Goal: Task Accomplishment & Management: Use online tool/utility

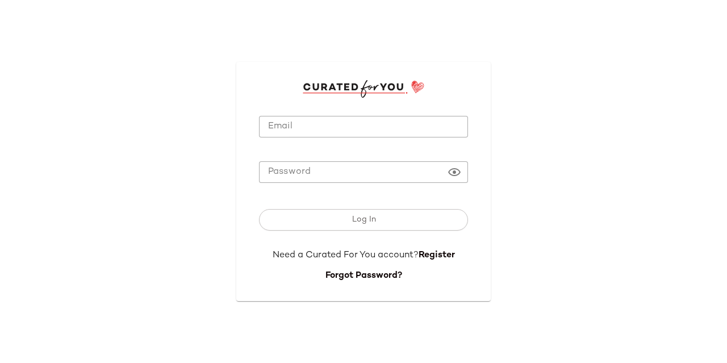
type input "**********"
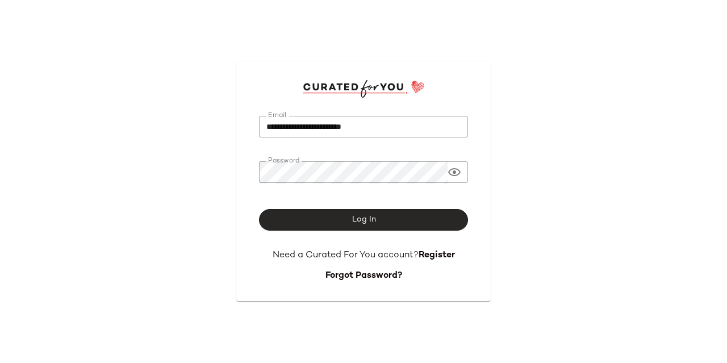
click at [355, 216] on span "Log In" at bounding box center [363, 219] width 24 height 9
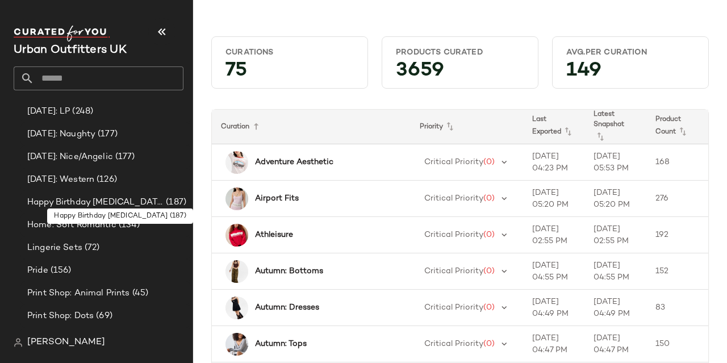
scroll to position [973, 0]
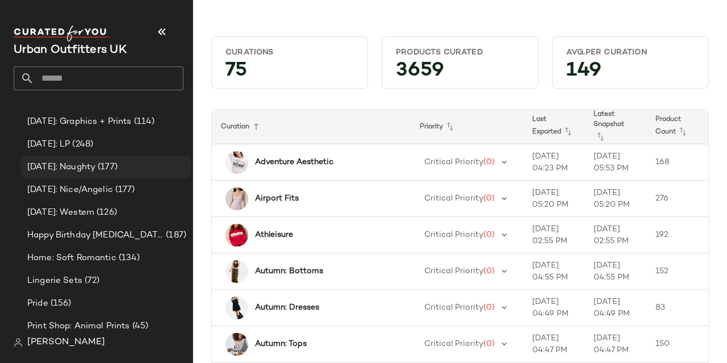
click at [55, 166] on span "[DATE]: Naughty" at bounding box center [61, 167] width 68 height 13
click at [85, 152] on div "[DATE]: LP (248)" at bounding box center [105, 144] width 170 height 23
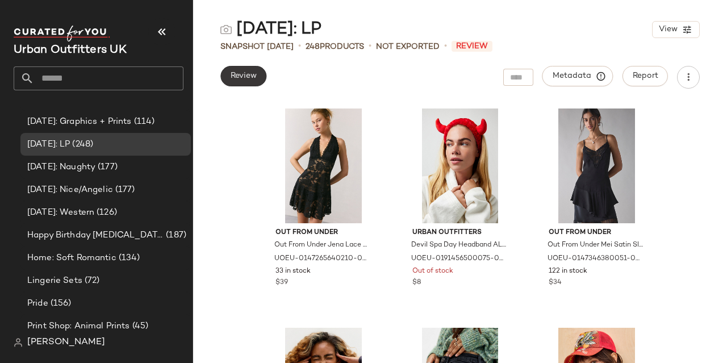
click at [241, 77] on span "Review" at bounding box center [243, 76] width 27 height 9
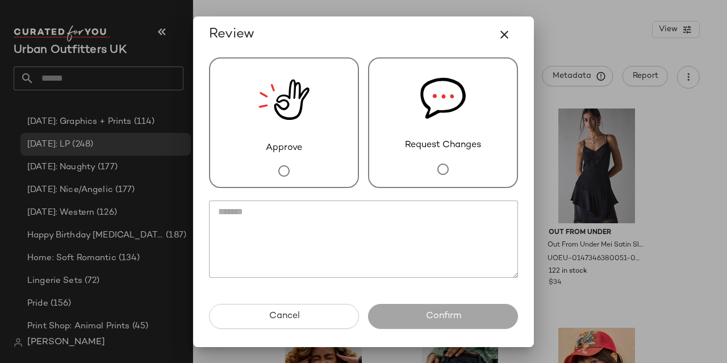
click at [314, 161] on div "Approve" at bounding box center [284, 122] width 150 height 131
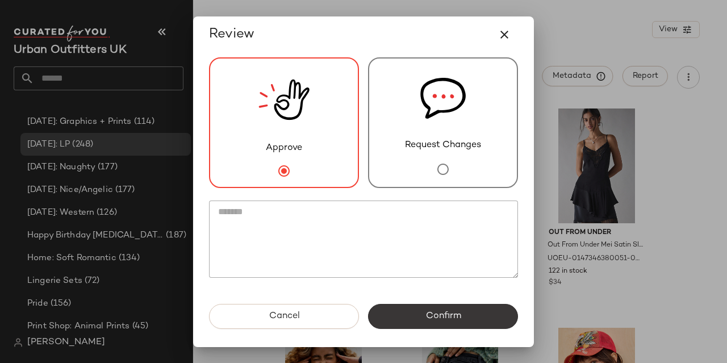
click at [425, 324] on button "Confirm" at bounding box center [443, 316] width 150 height 25
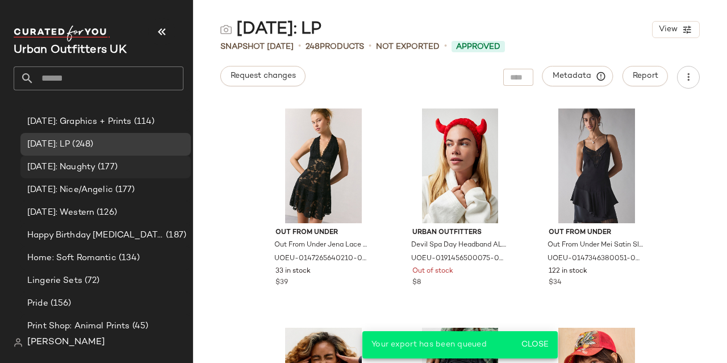
click at [86, 166] on span "[DATE]: Naughty" at bounding box center [61, 167] width 68 height 13
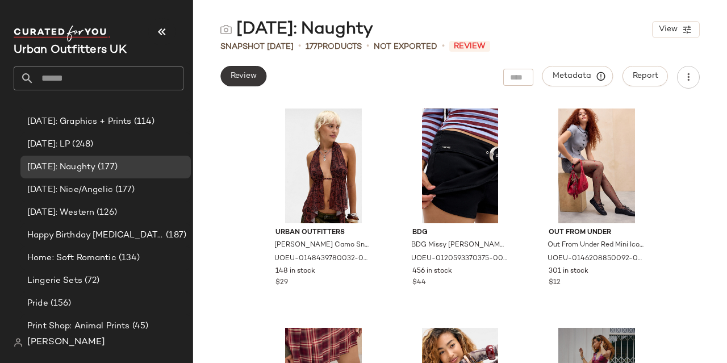
click at [229, 77] on button "Review" at bounding box center [243, 76] width 46 height 20
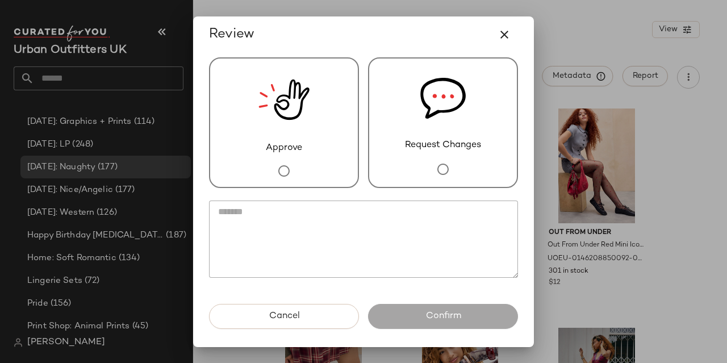
click at [305, 121] on img at bounding box center [283, 99] width 51 height 83
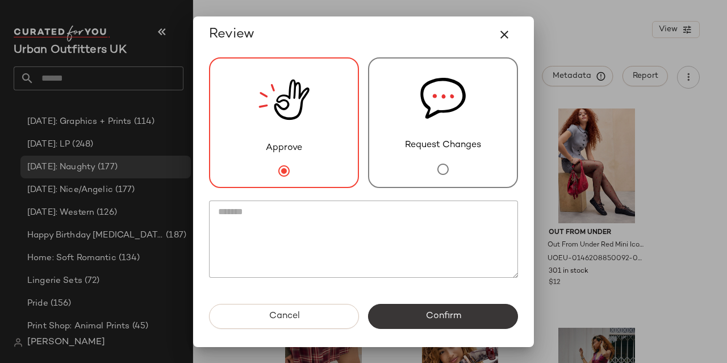
click at [423, 307] on button "Confirm" at bounding box center [443, 316] width 150 height 25
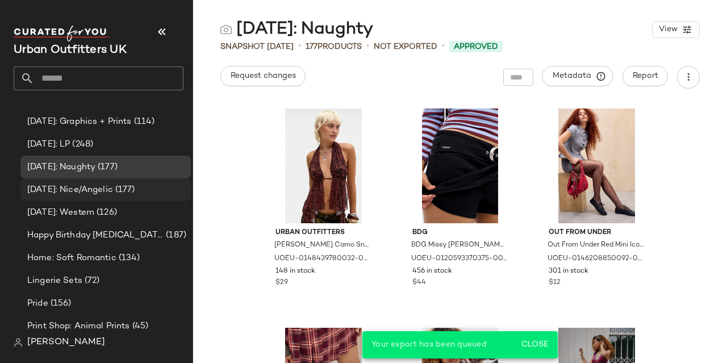
click at [99, 191] on span "[DATE]: Nice/Angelic" at bounding box center [70, 189] width 86 height 13
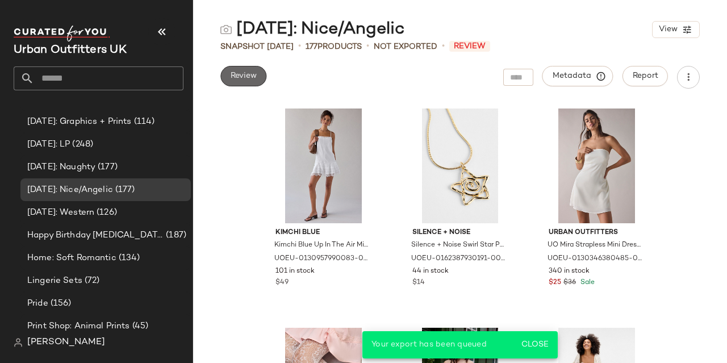
click at [239, 76] on span "Review" at bounding box center [243, 76] width 27 height 9
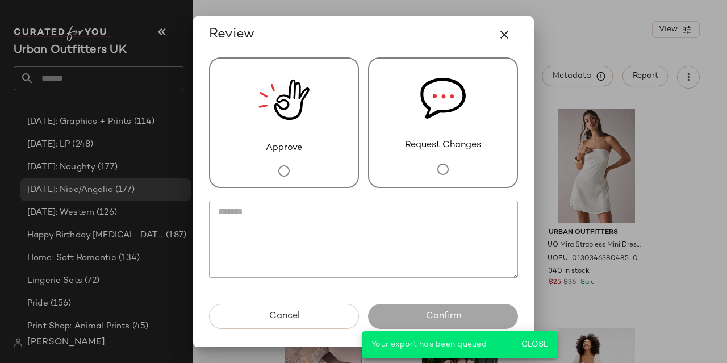
click at [312, 135] on div "Approve" at bounding box center [284, 122] width 150 height 131
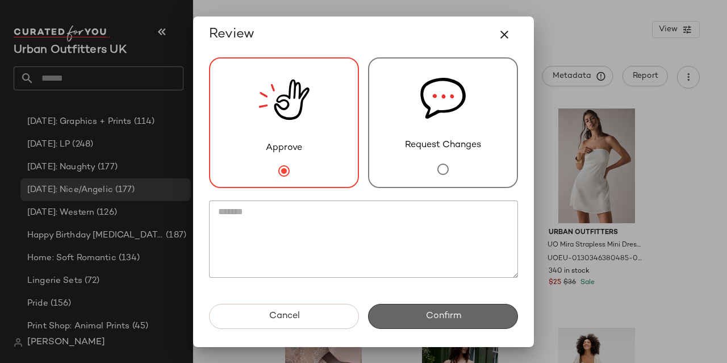
click at [442, 319] on span "Confirm" at bounding box center [443, 316] width 36 height 11
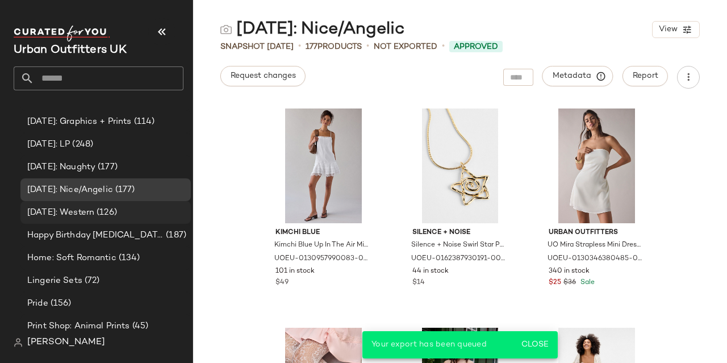
click at [79, 211] on span "[DATE]: Western" at bounding box center [60, 212] width 67 height 13
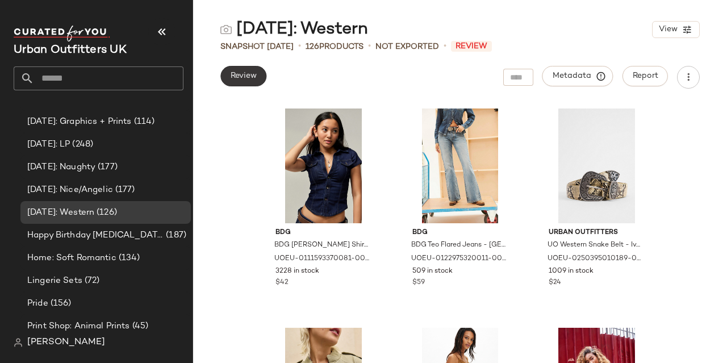
click at [237, 72] on span "Review" at bounding box center [243, 76] width 27 height 9
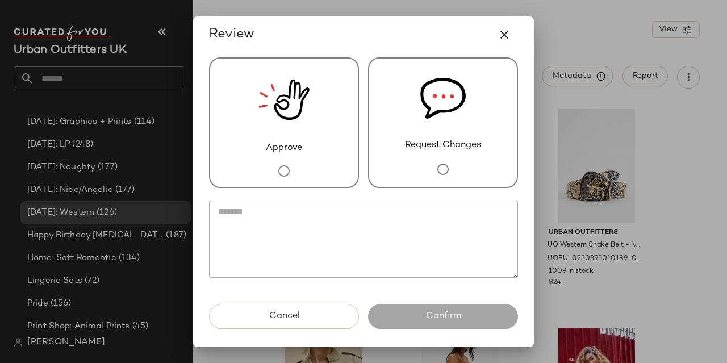
click at [302, 156] on div "Approve" at bounding box center [284, 122] width 150 height 131
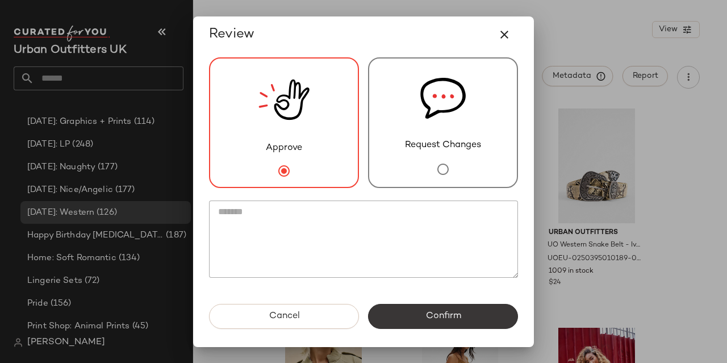
click at [458, 327] on button "Confirm" at bounding box center [443, 316] width 150 height 25
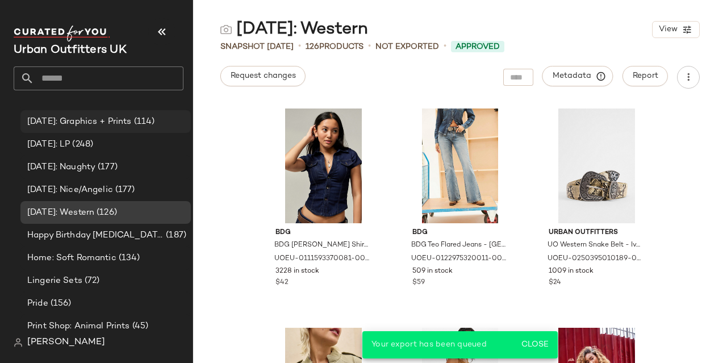
click at [111, 123] on span "[DATE]: Graphics + Prints" at bounding box center [79, 121] width 104 height 13
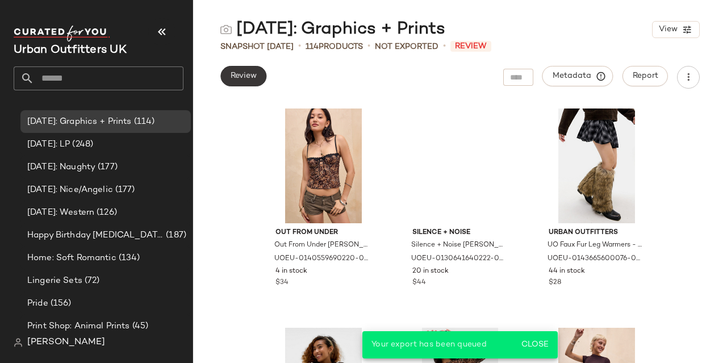
click at [237, 77] on span "Review" at bounding box center [243, 76] width 27 height 9
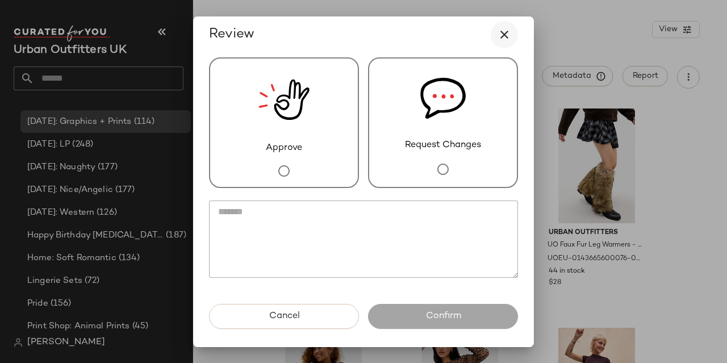
click at [503, 28] on icon "button" at bounding box center [504, 35] width 14 height 14
